Goal: Task Accomplishment & Management: Use online tool/utility

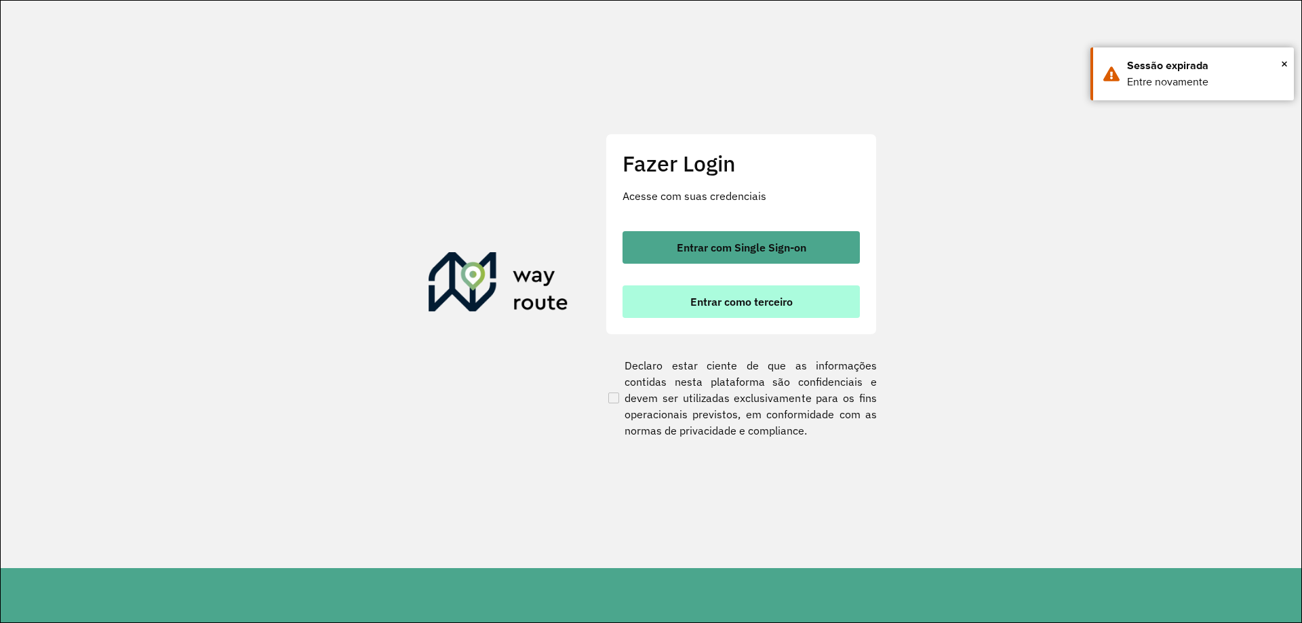
click at [756, 314] on button "Entrar como terceiro" at bounding box center [740, 301] width 237 height 33
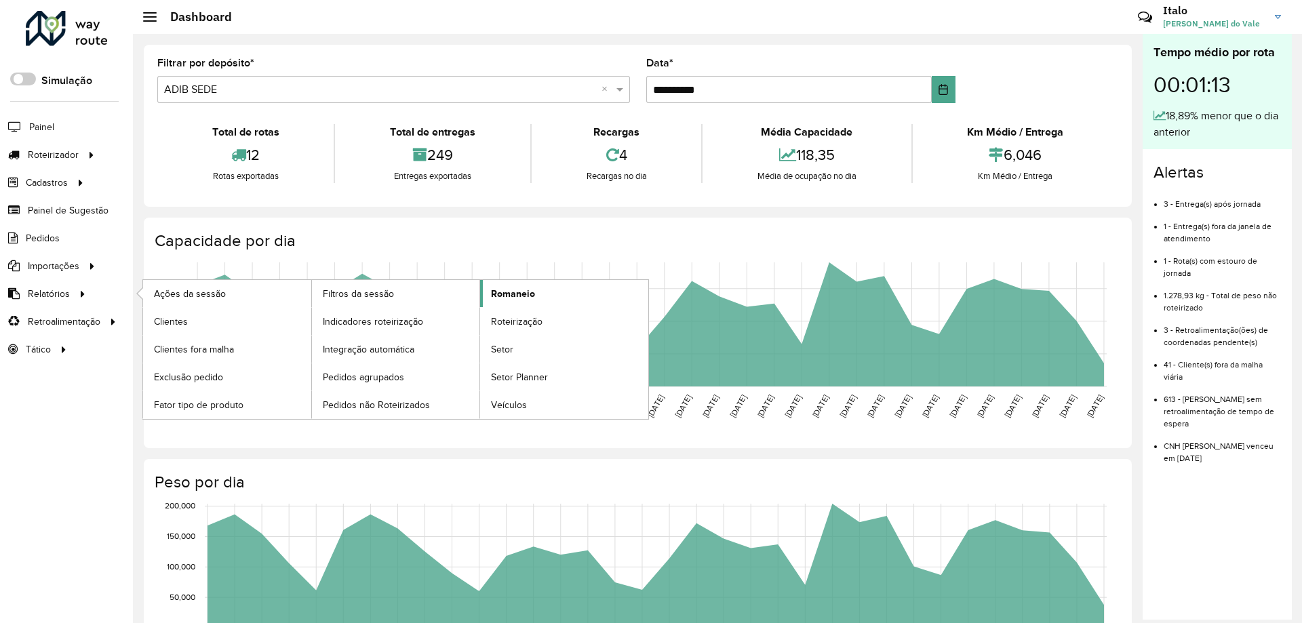
click at [502, 296] on span "Romaneio" at bounding box center [513, 294] width 44 height 14
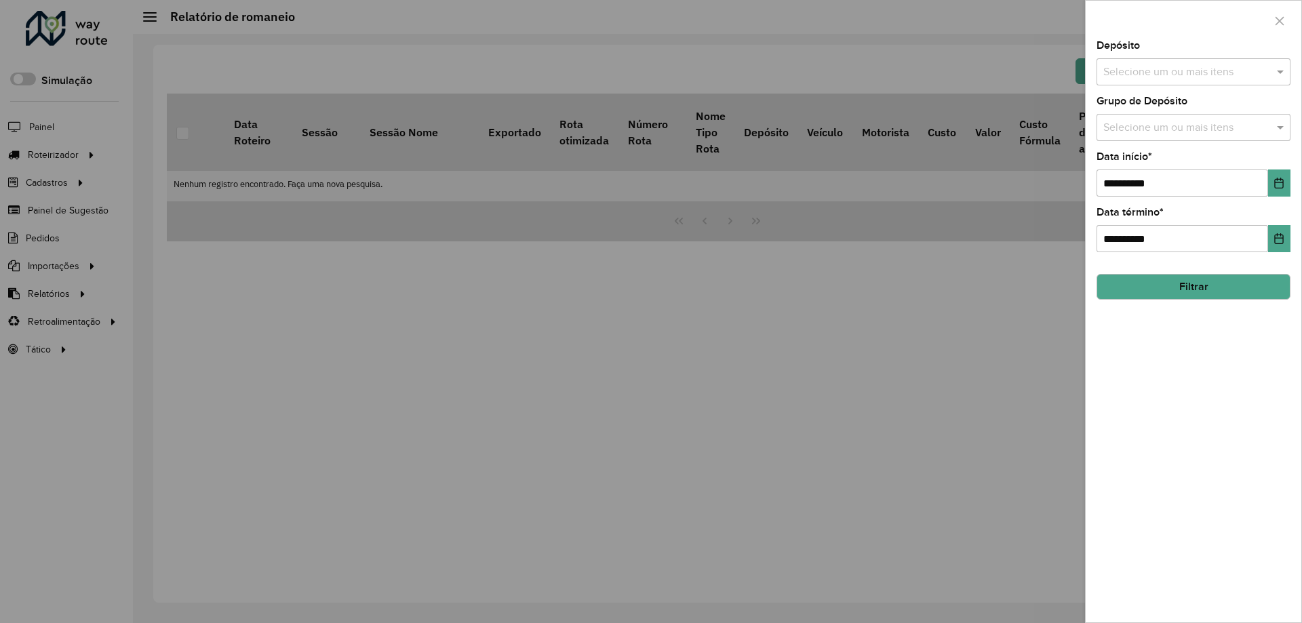
click at [1269, 74] on input "text" at bounding box center [1187, 72] width 174 height 16
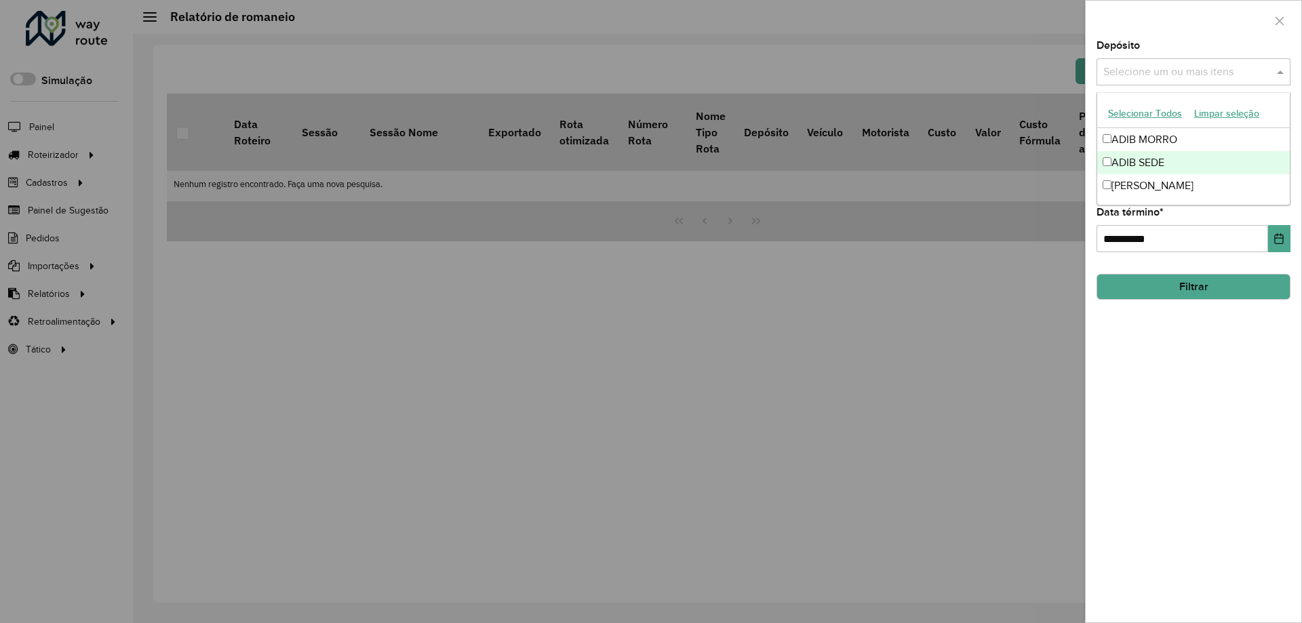
click at [1154, 159] on div "ADIB SEDE" at bounding box center [1193, 162] width 193 height 23
drag, startPoint x: 1182, startPoint y: 351, endPoint x: 1186, endPoint y: 332, distance: 20.1
click at [1182, 352] on div "**********" at bounding box center [1193, 332] width 216 height 582
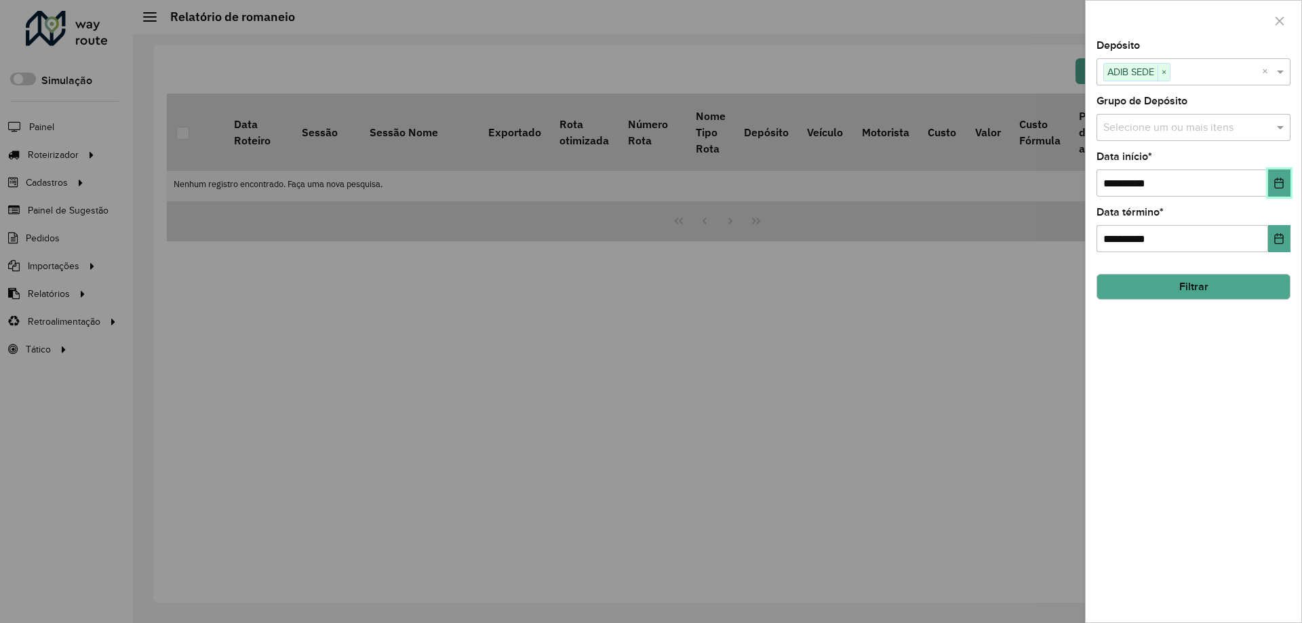
click at [1276, 184] on icon "Choose Date" at bounding box center [1278, 183] width 11 height 11
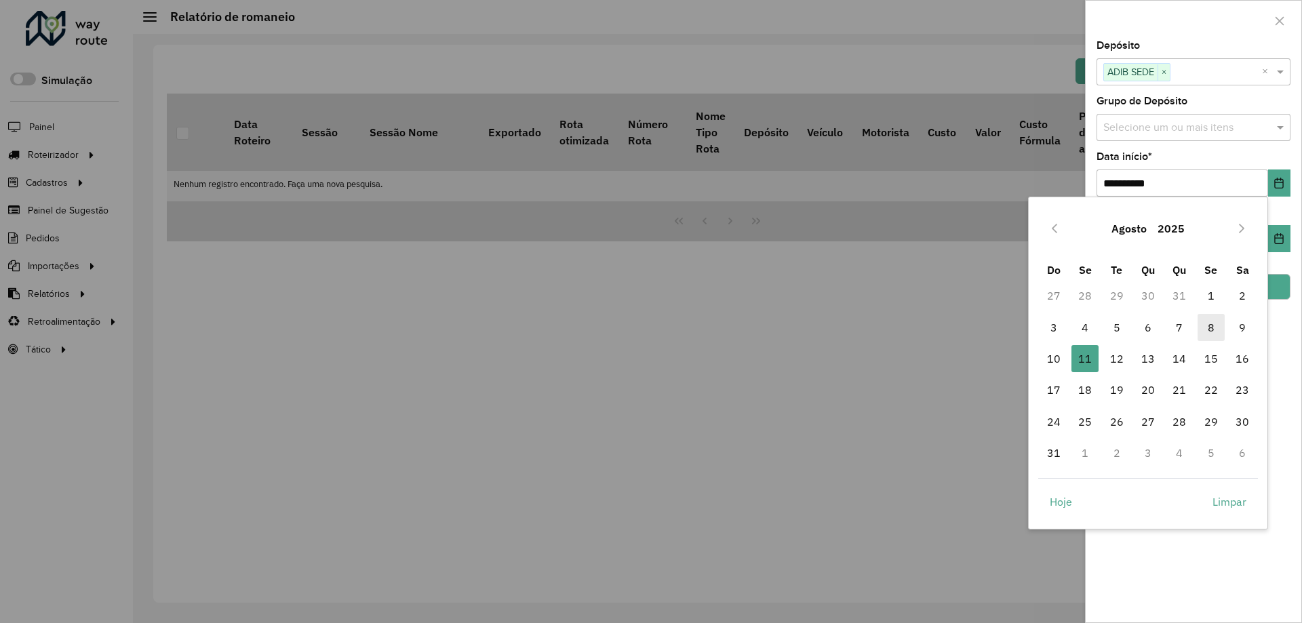
click at [1213, 327] on span "8" at bounding box center [1210, 327] width 27 height 27
type input "**********"
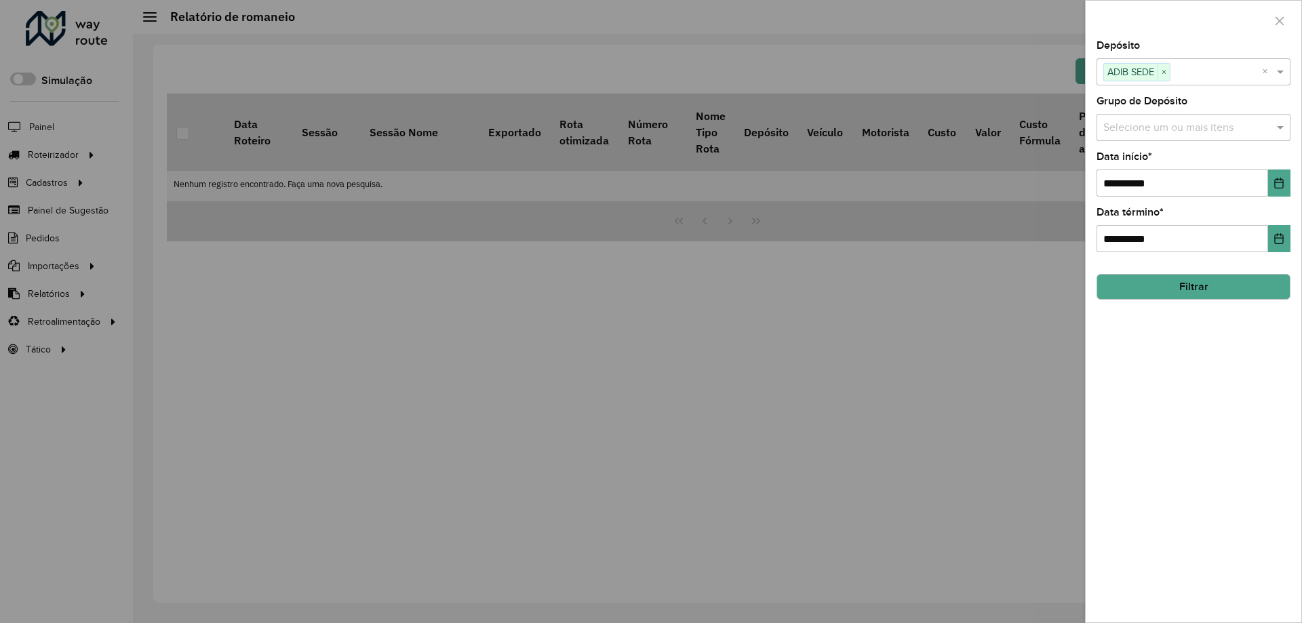
click at [1292, 235] on div "**********" at bounding box center [1193, 332] width 216 height 582
click at [1289, 235] on button "Choose Date" at bounding box center [1279, 238] width 22 height 27
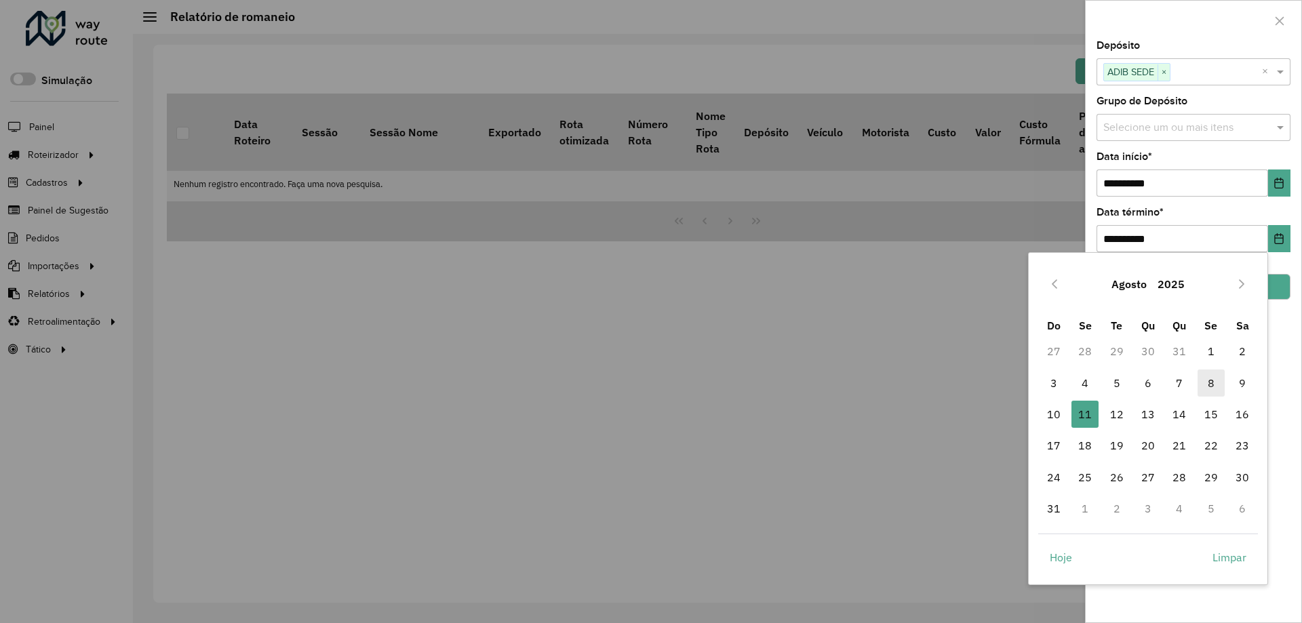
click at [1213, 383] on span "8" at bounding box center [1210, 382] width 27 height 27
type input "**********"
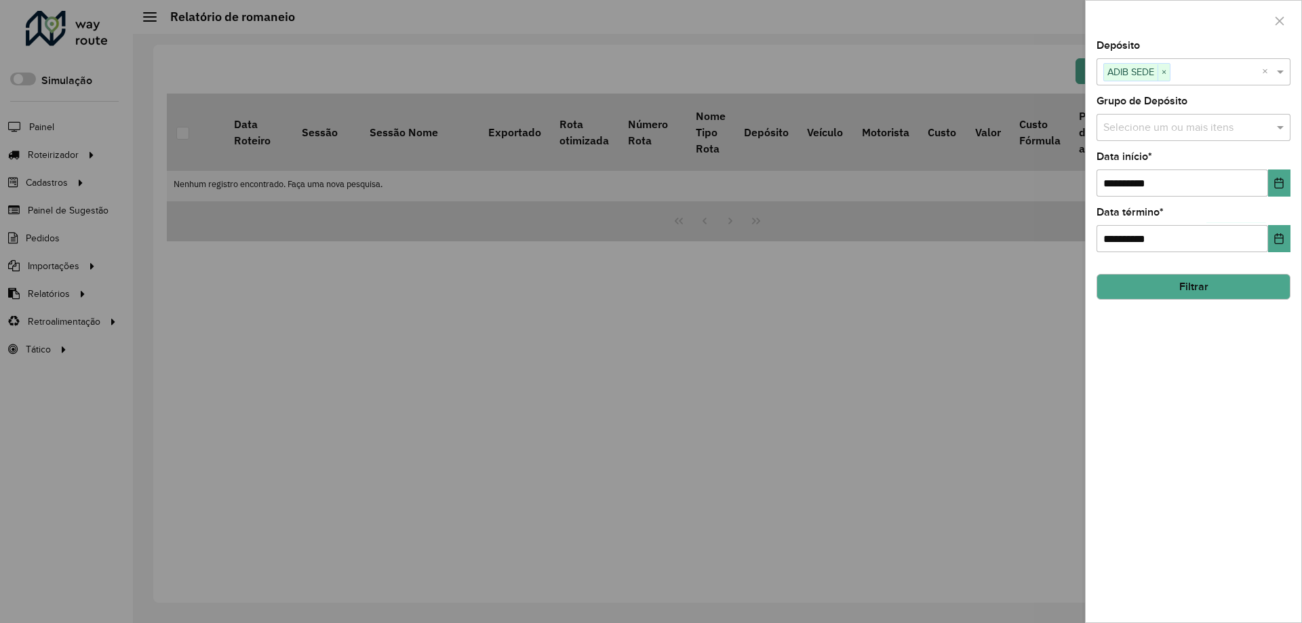
click at [1213, 296] on button "Filtrar" at bounding box center [1193, 287] width 194 height 26
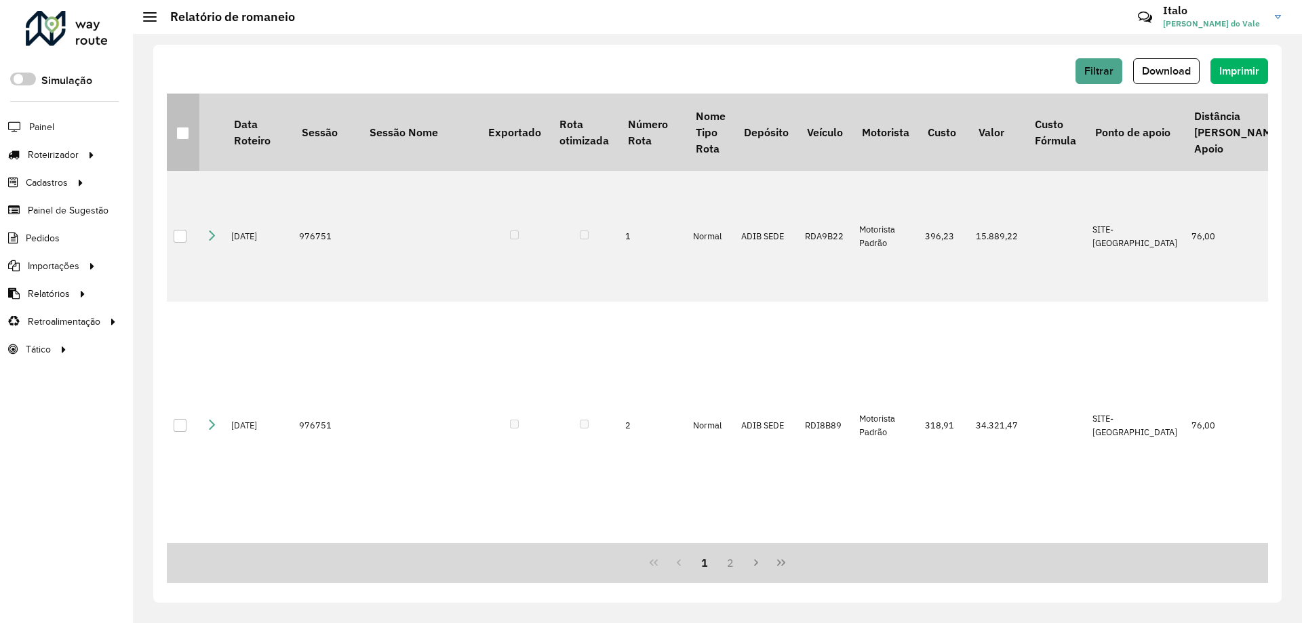
click at [182, 140] on th at bounding box center [183, 132] width 33 height 77
click at [183, 130] on div at bounding box center [182, 133] width 13 height 13
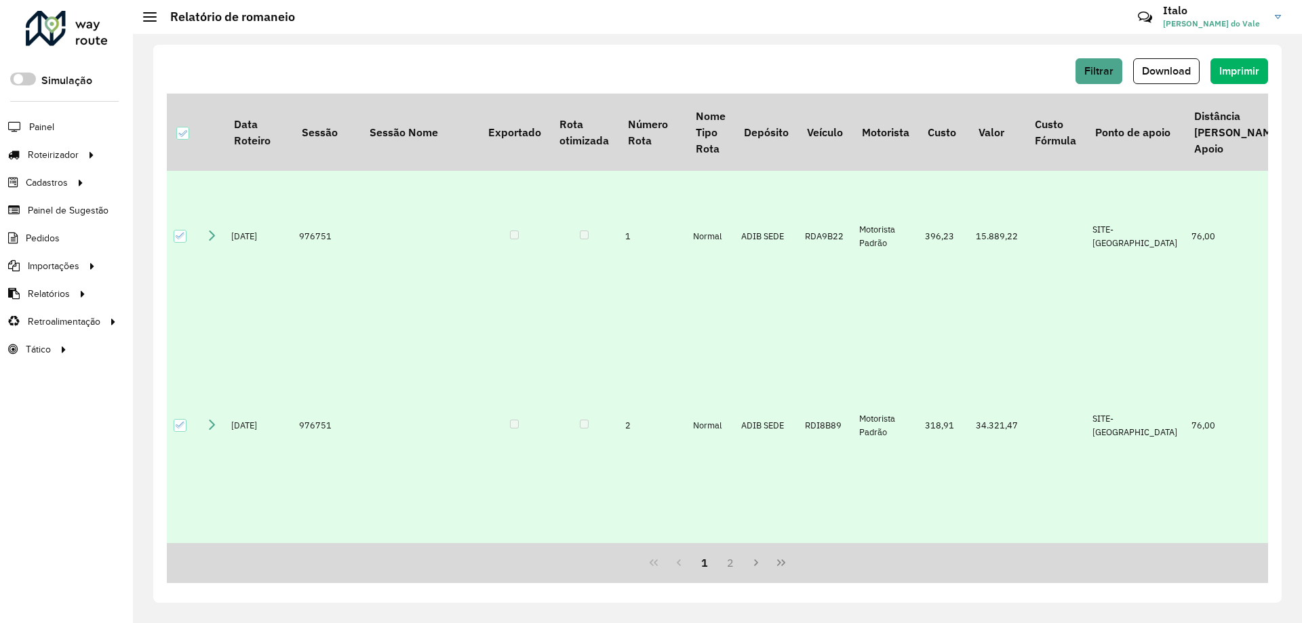
drag, startPoint x: 1240, startPoint y: 74, endPoint x: 1162, endPoint y: 88, distance: 79.3
click at [1165, 97] on div "Filtrar Download Imprimir Data Roteiro Sessão Sessão Nome Exportado Rota otimiz…" at bounding box center [717, 324] width 1128 height 558
click at [1158, 73] on span "Download" at bounding box center [1166, 71] width 49 height 12
click at [89, 34] on div at bounding box center [67, 28] width 82 height 35
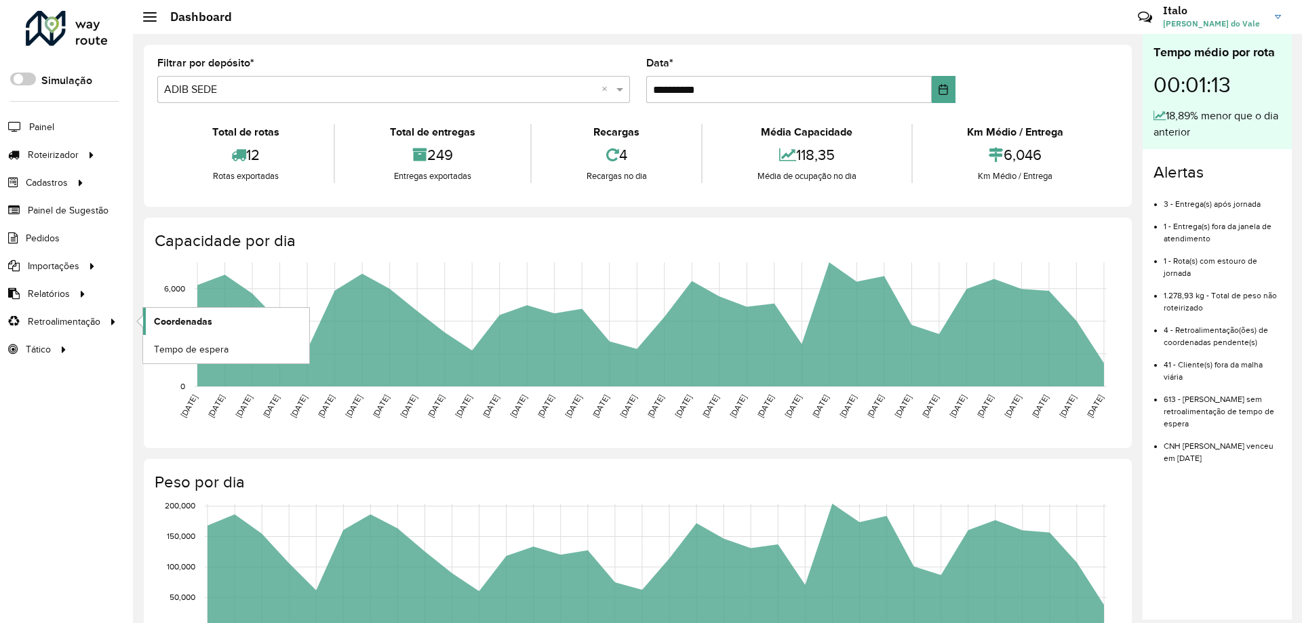
click at [185, 323] on span "Coordenadas" at bounding box center [183, 322] width 58 height 14
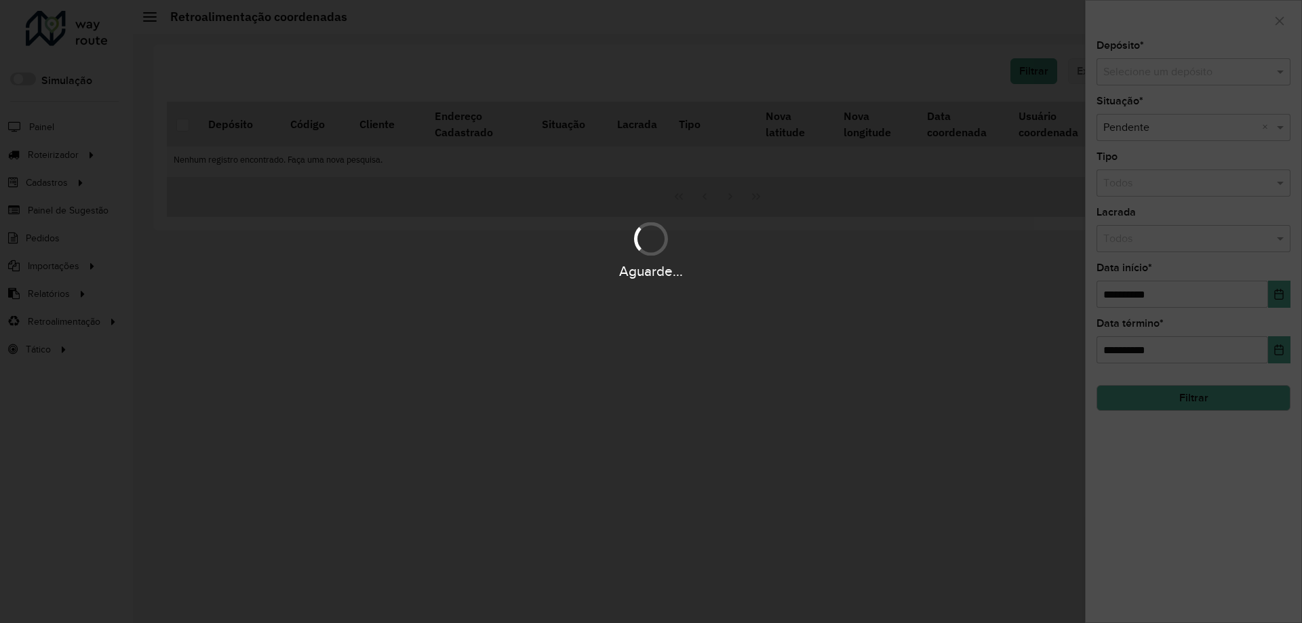
click at [1216, 81] on div "Aguarde..." at bounding box center [651, 311] width 1302 height 623
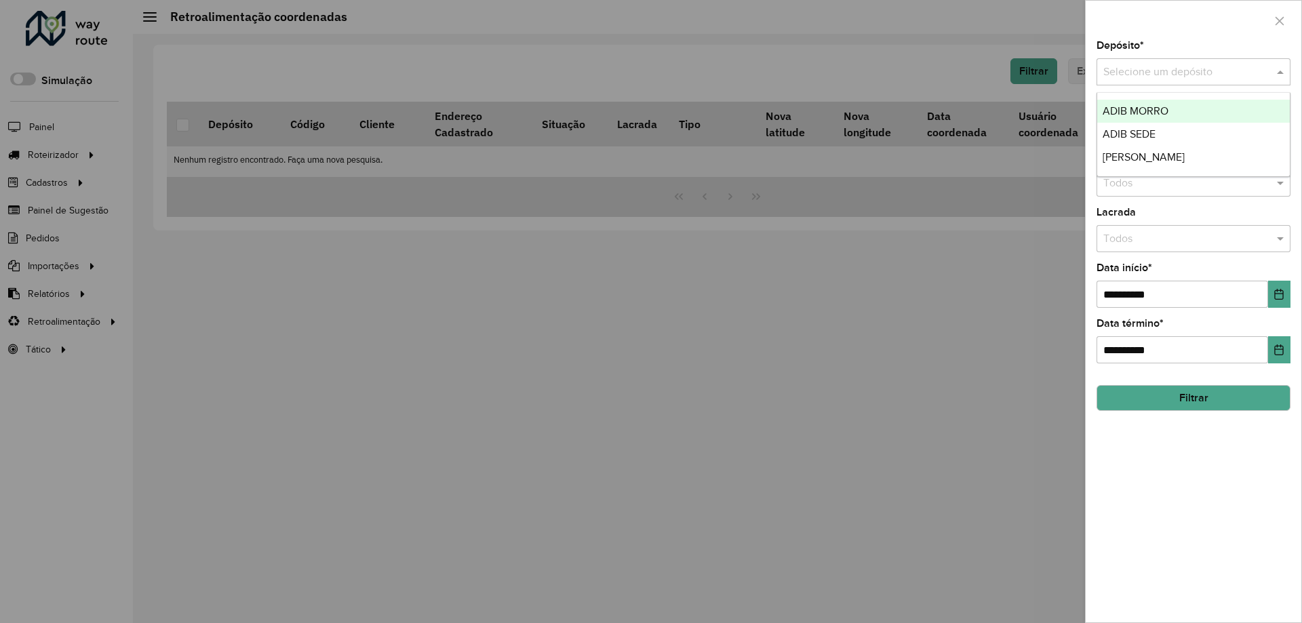
click at [1218, 74] on input "text" at bounding box center [1179, 72] width 153 height 16
click at [1159, 141] on div "ADIB SEDE" at bounding box center [1193, 134] width 193 height 23
click at [1152, 388] on button "Filtrar" at bounding box center [1193, 398] width 194 height 26
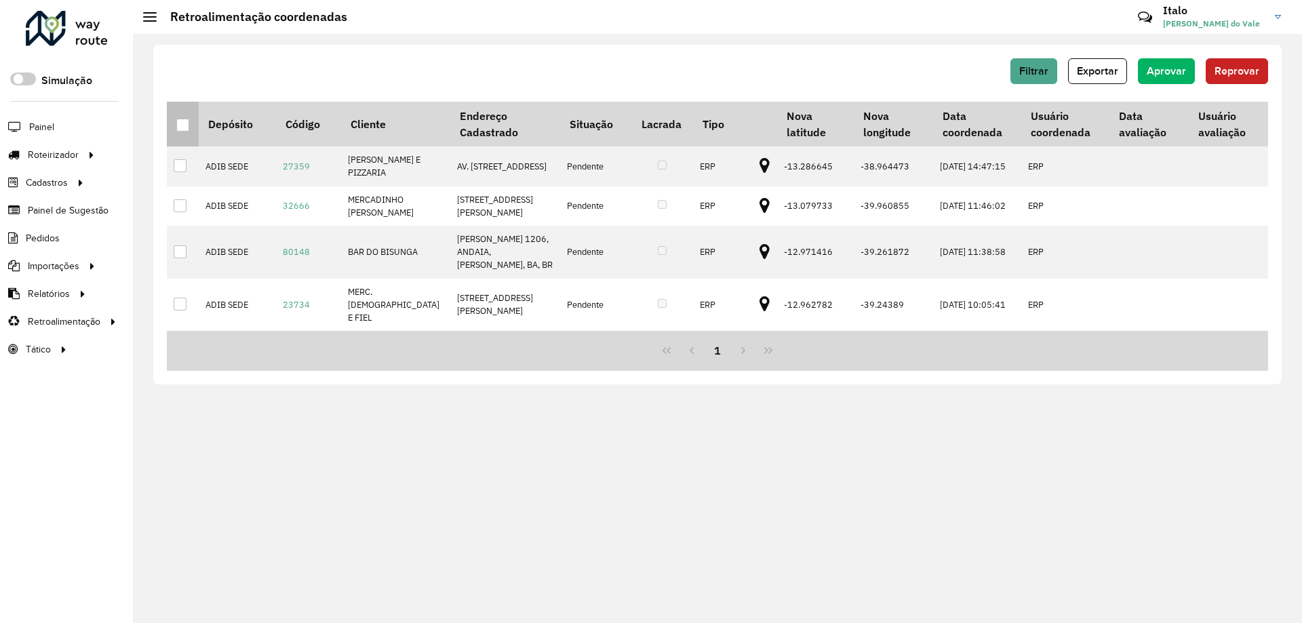
click at [178, 126] on div at bounding box center [182, 125] width 13 height 13
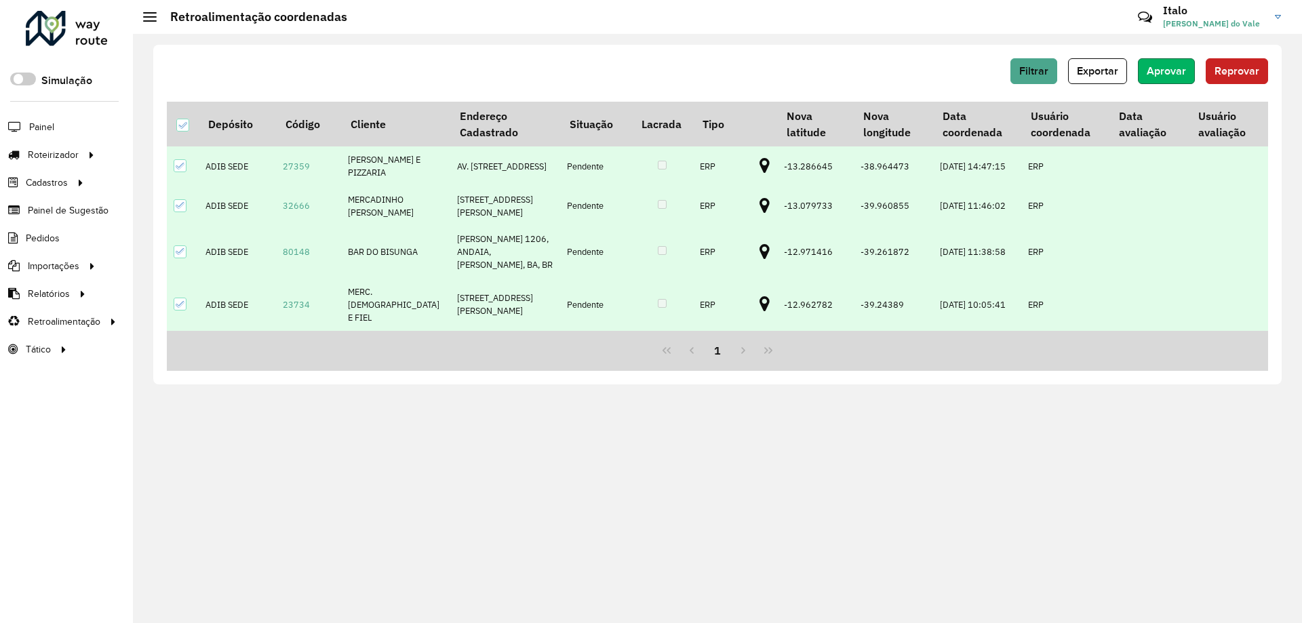
click at [1155, 71] on span "Aprovar" at bounding box center [1165, 71] width 39 height 12
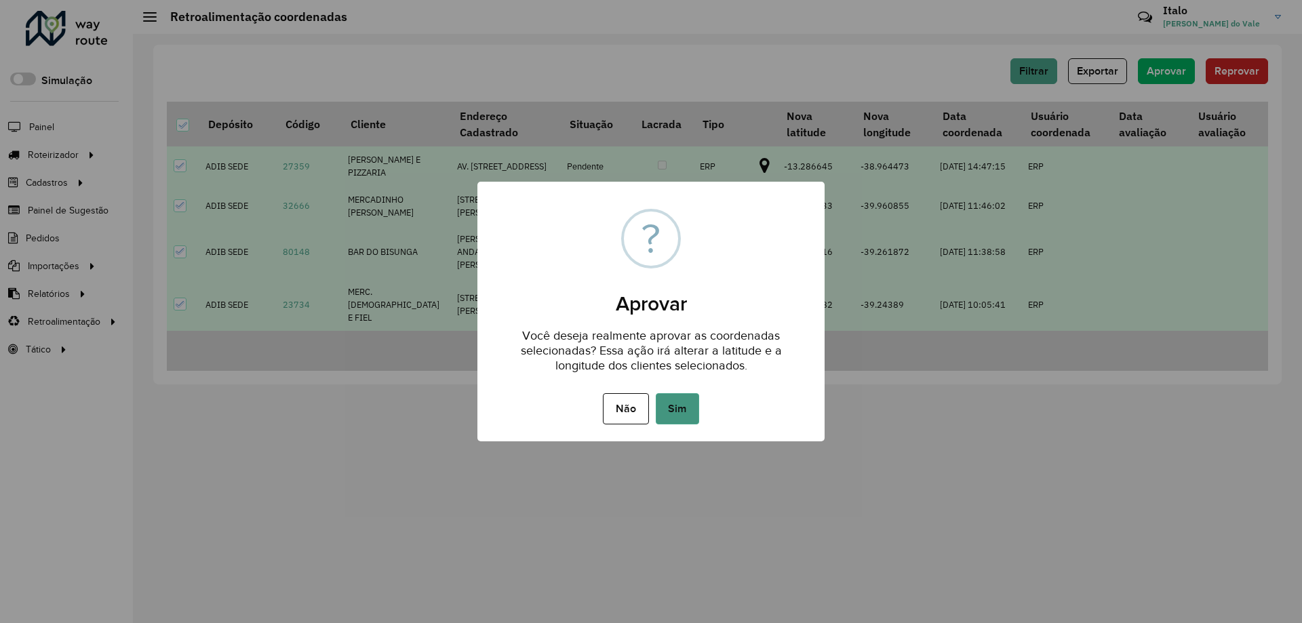
click at [679, 399] on button "Sim" at bounding box center [677, 408] width 43 height 31
